Goal: Transaction & Acquisition: Book appointment/travel/reservation

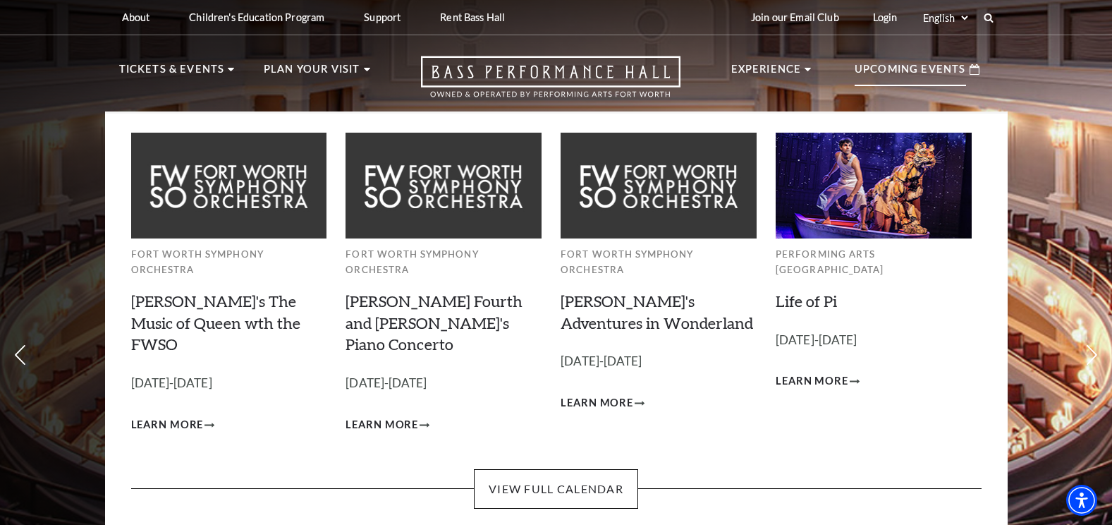
click at [900, 69] on p "Upcoming Events" at bounding box center [910, 73] width 111 height 25
click at [541, 469] on link "View Full Calendar" at bounding box center [556, 488] width 164 height 39
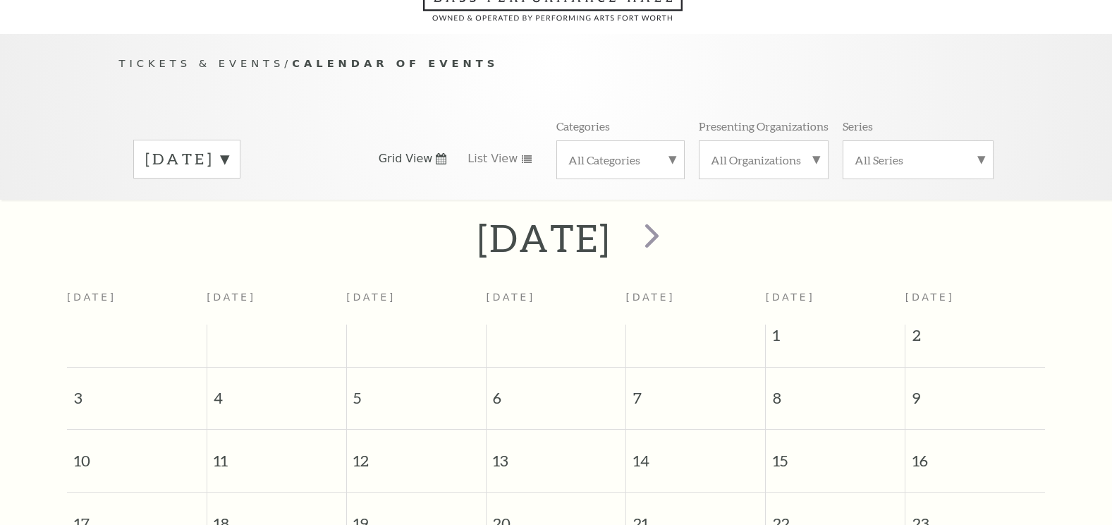
scroll to position [125, 0]
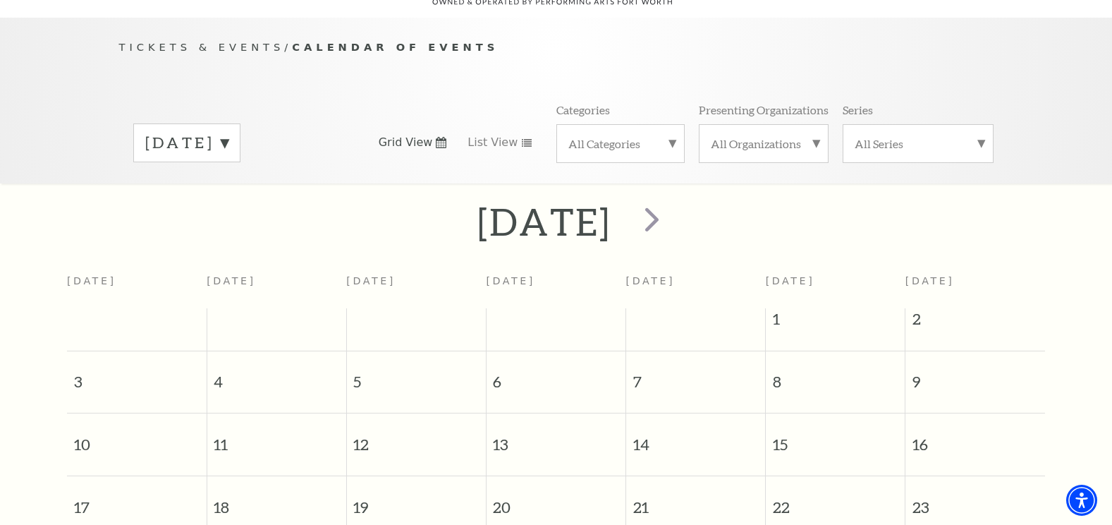
click at [894, 136] on label "All Series" at bounding box center [918, 143] width 127 height 15
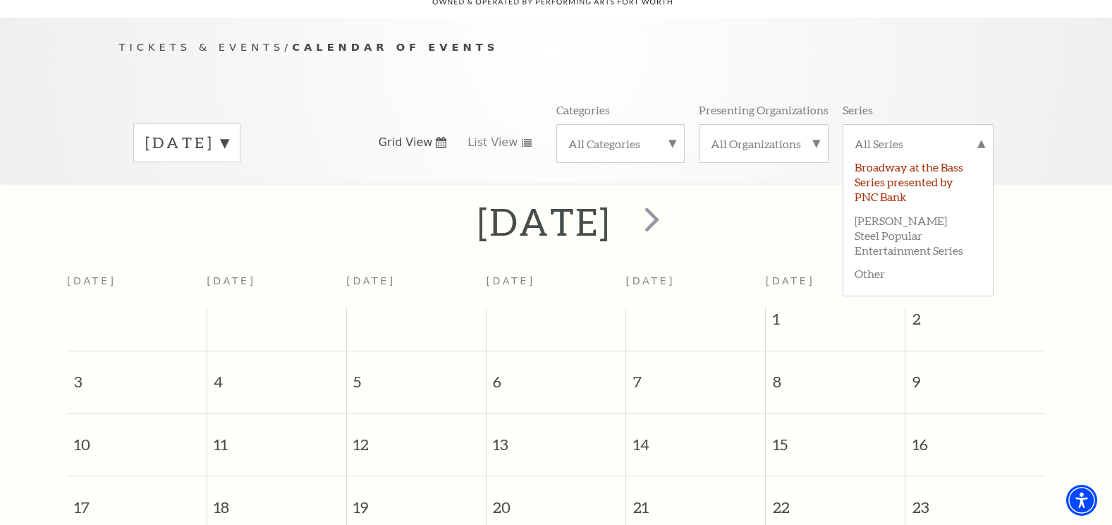
click at [895, 155] on label "Broadway at the Bass Series presented by PNC Bank" at bounding box center [918, 180] width 127 height 53
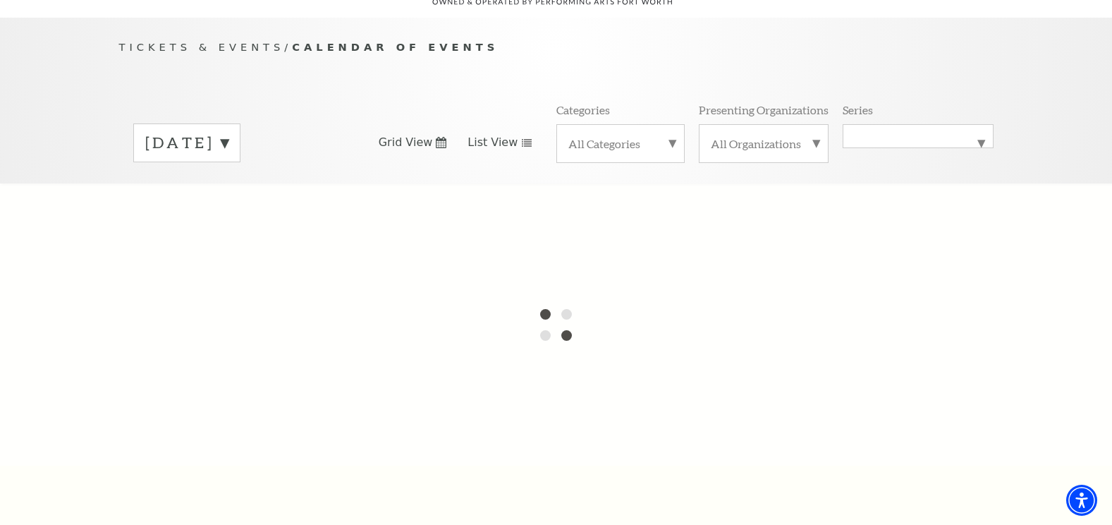
click at [511, 135] on span "List View" at bounding box center [493, 143] width 50 height 16
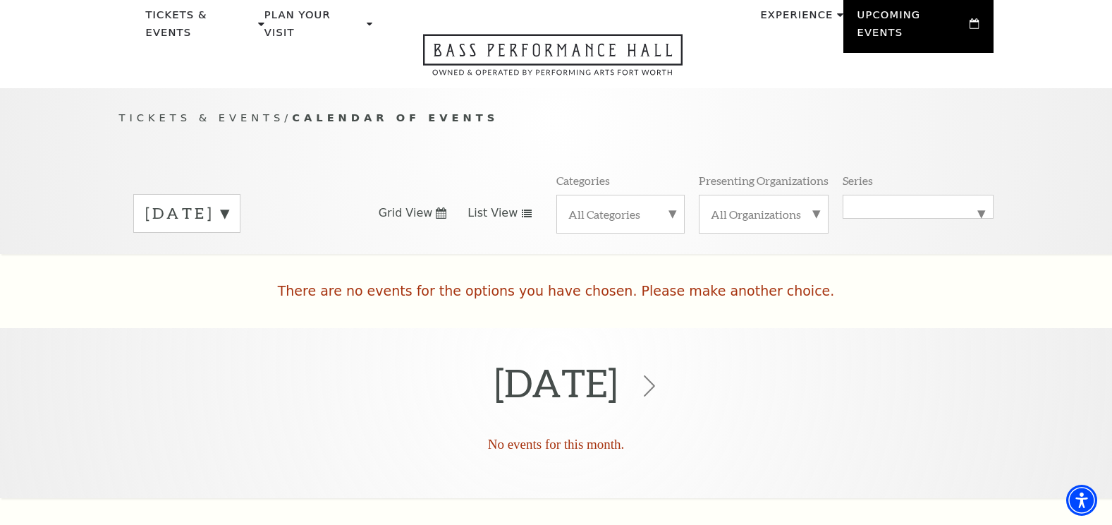
scroll to position [0, 0]
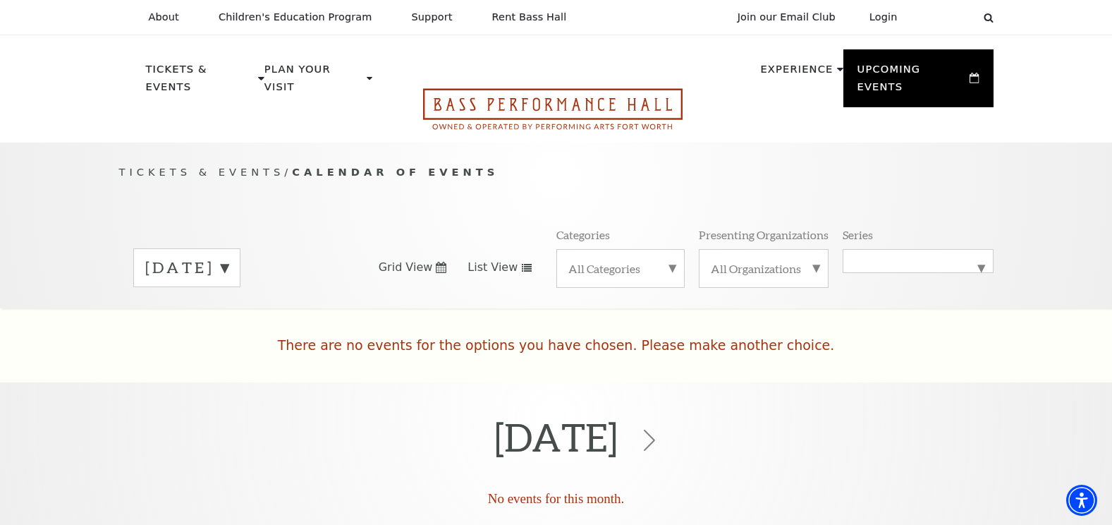
click at [563, 92] on icon "Open this option" at bounding box center [553, 109] width 260 height 42
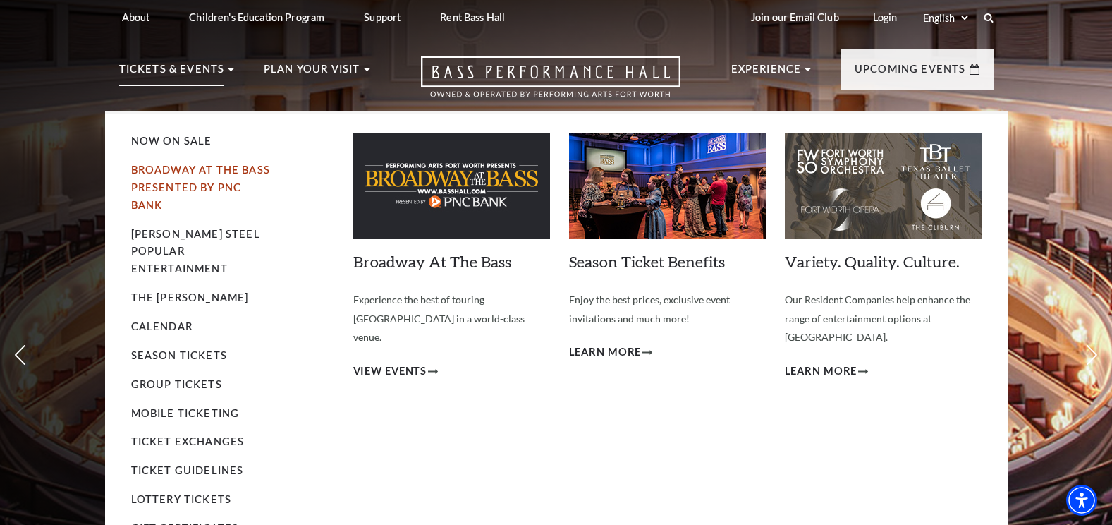
click at [172, 190] on link "Broadway At The Bass presented by PNC Bank" at bounding box center [200, 187] width 139 height 47
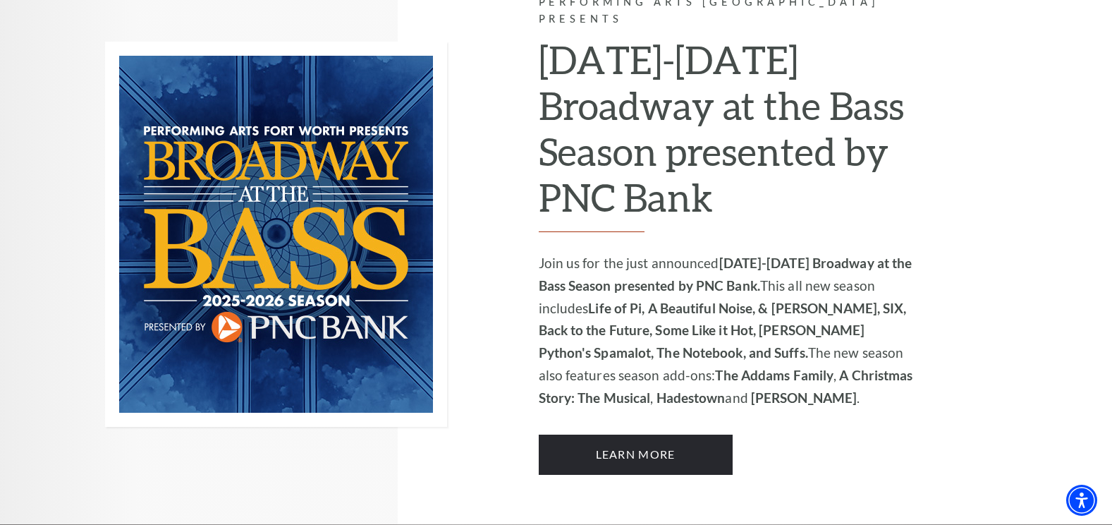
scroll to position [941, 0]
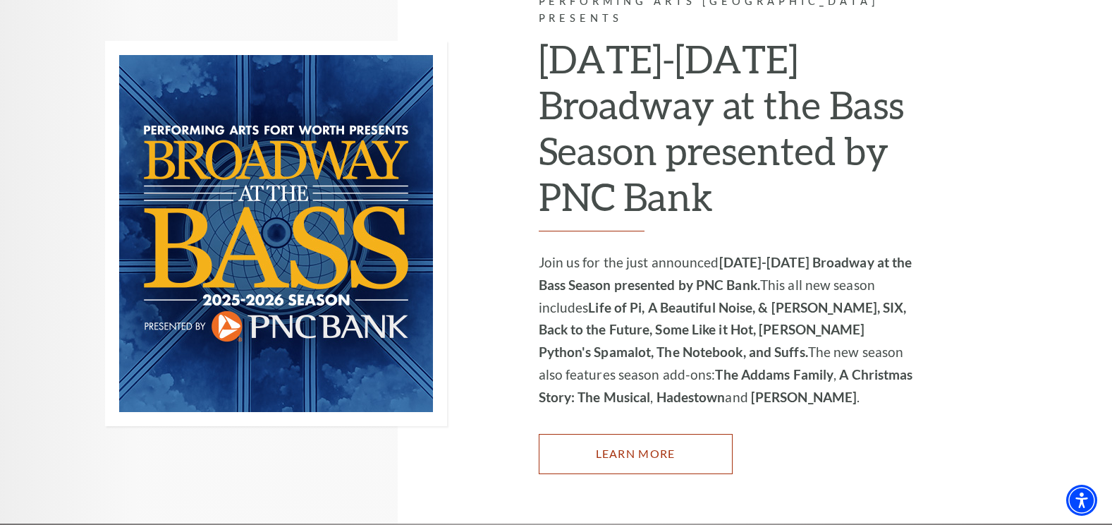
click at [678, 434] on link "Learn More" at bounding box center [636, 453] width 194 height 39
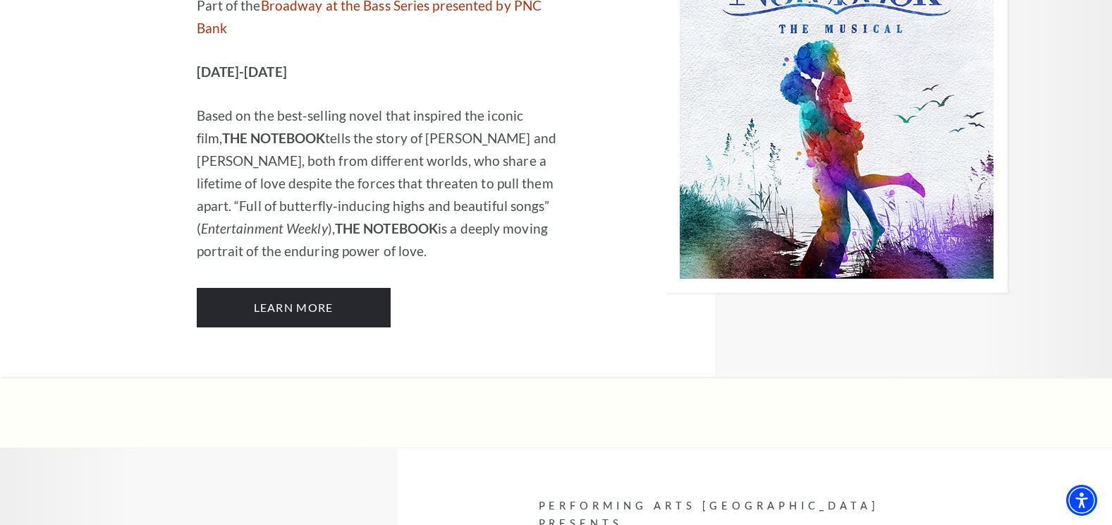
scroll to position [9169, 0]
